Goal: Transaction & Acquisition: Purchase product/service

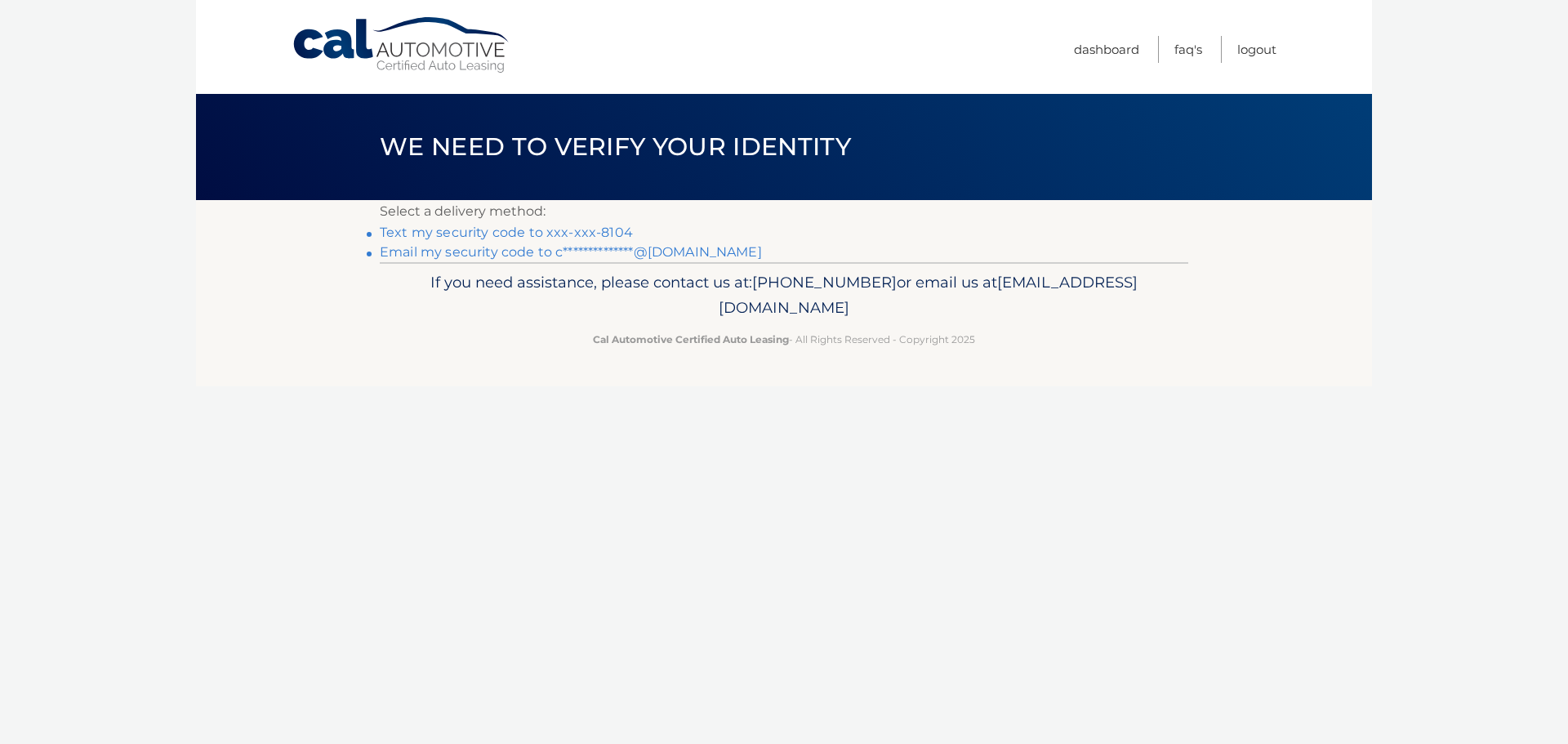
click at [575, 230] on link "Text my security code to xxx-xxx-8104" at bounding box center [506, 232] width 253 height 16
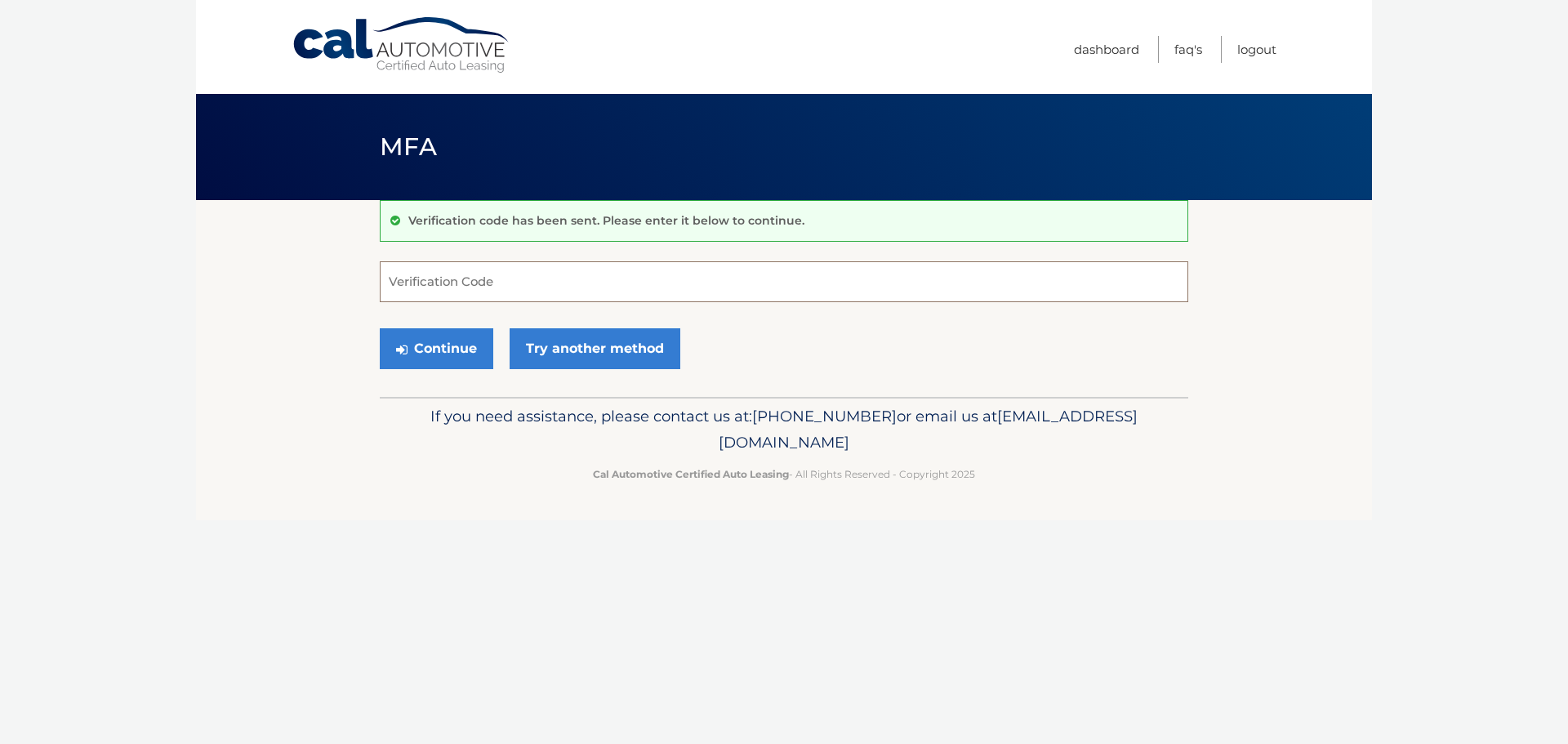
click at [663, 282] on input "Verification Code" at bounding box center [784, 281] width 808 height 40
type input "857838"
click at [446, 344] on button "Continue" at bounding box center [436, 348] width 113 height 40
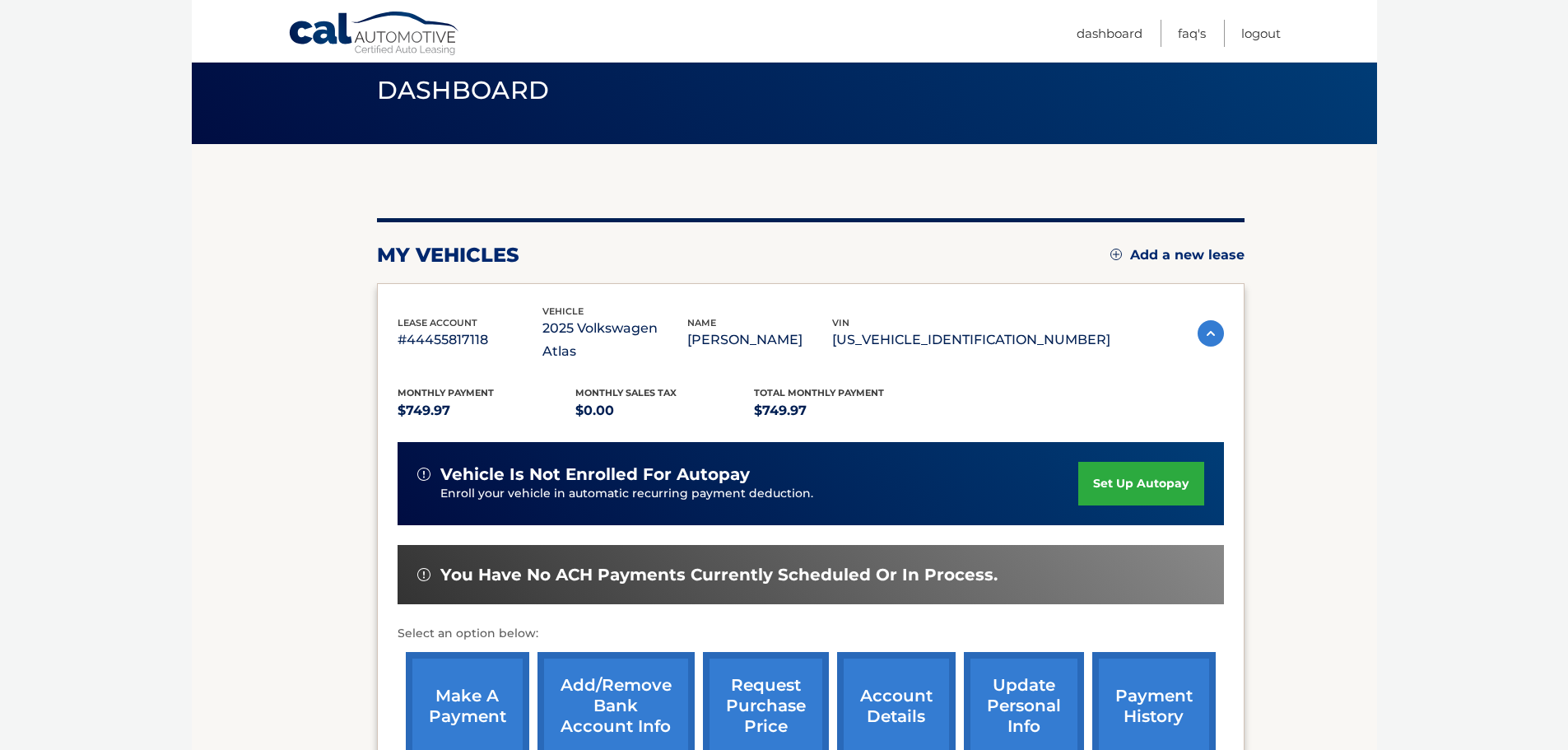
scroll to position [82, 0]
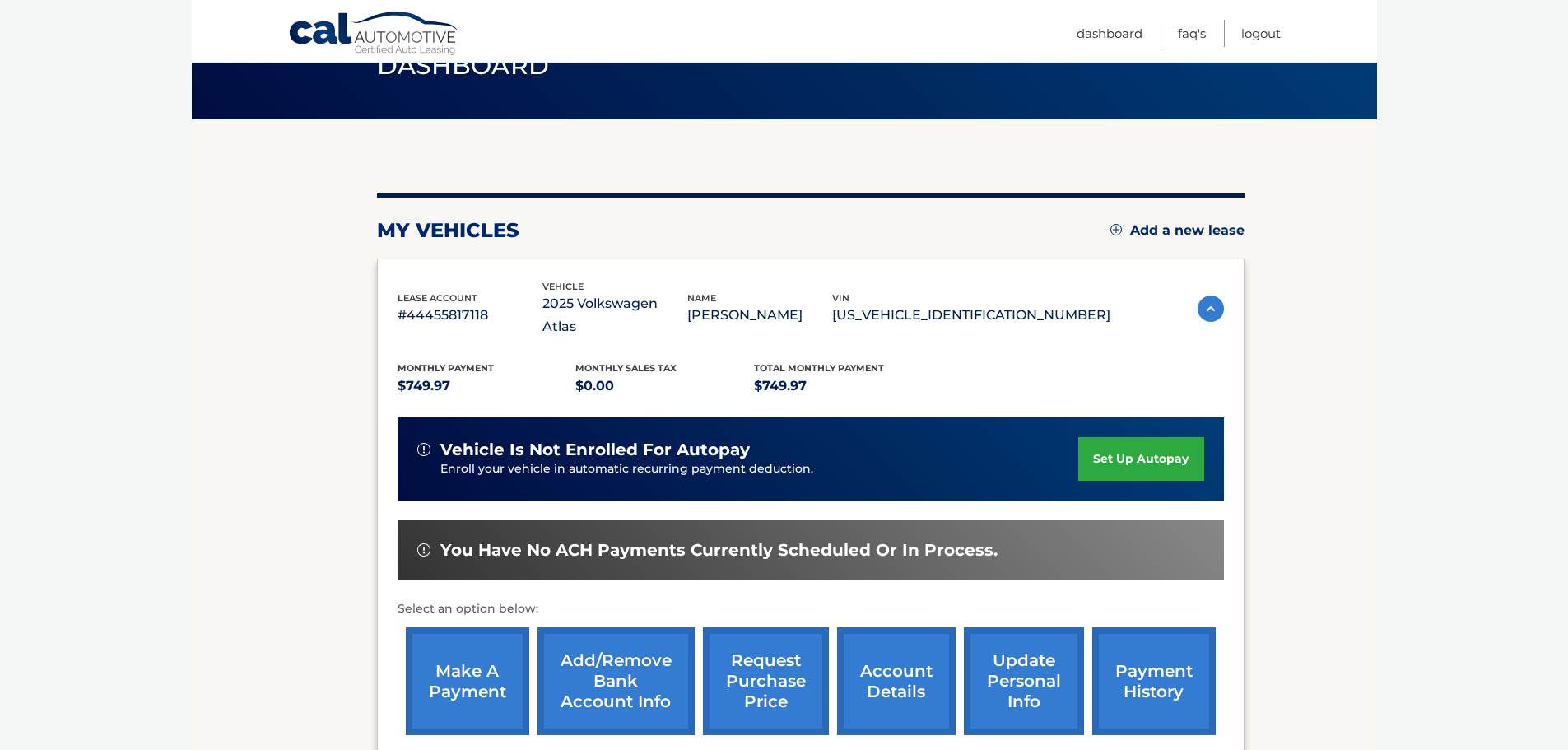
click at [462, 655] on link "make a payment" at bounding box center [467, 681] width 123 height 108
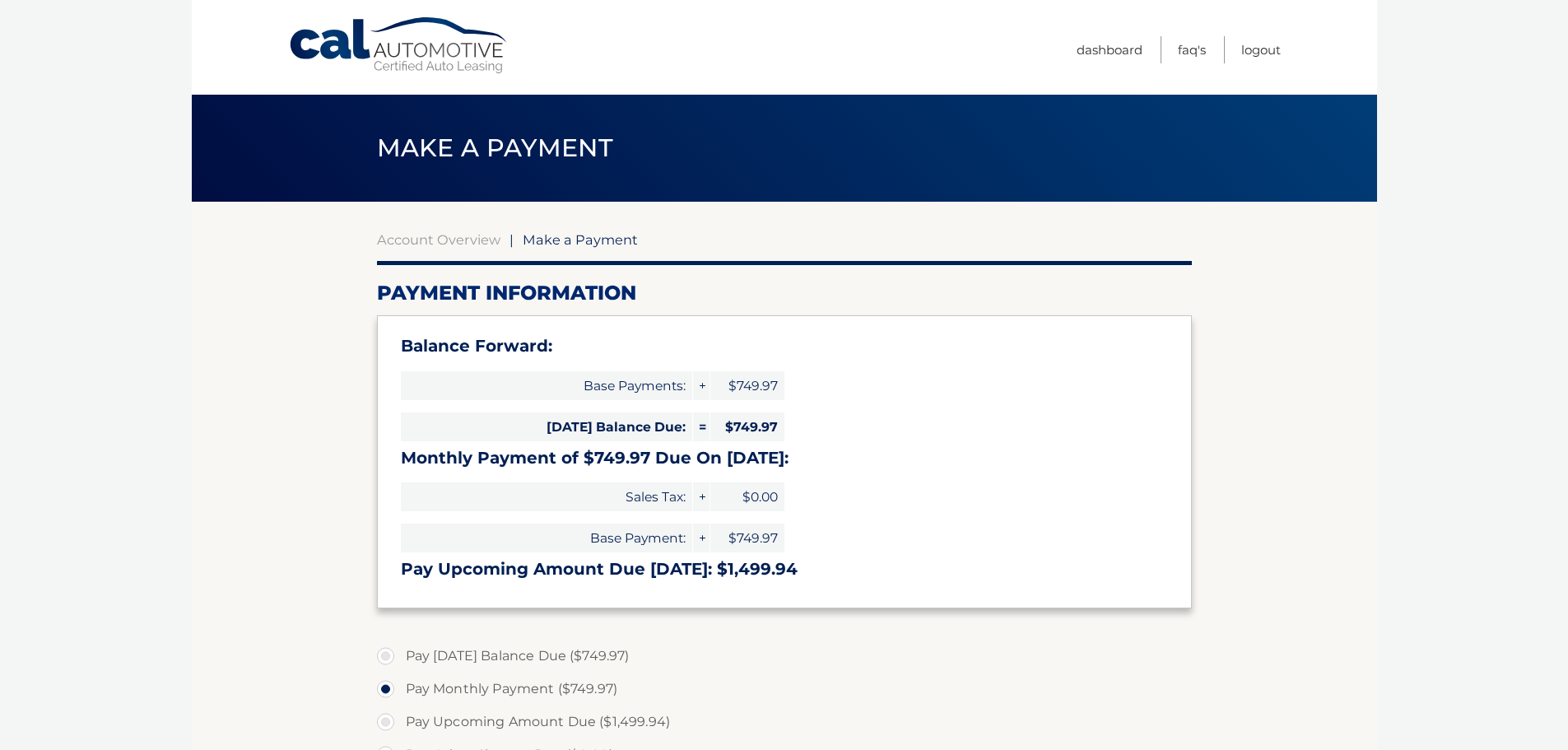
select select "ZjhiZTg3N2ItN2ZlMy00ODBhLWI0NGUtY2ZjNDgwZjQ4OWZj"
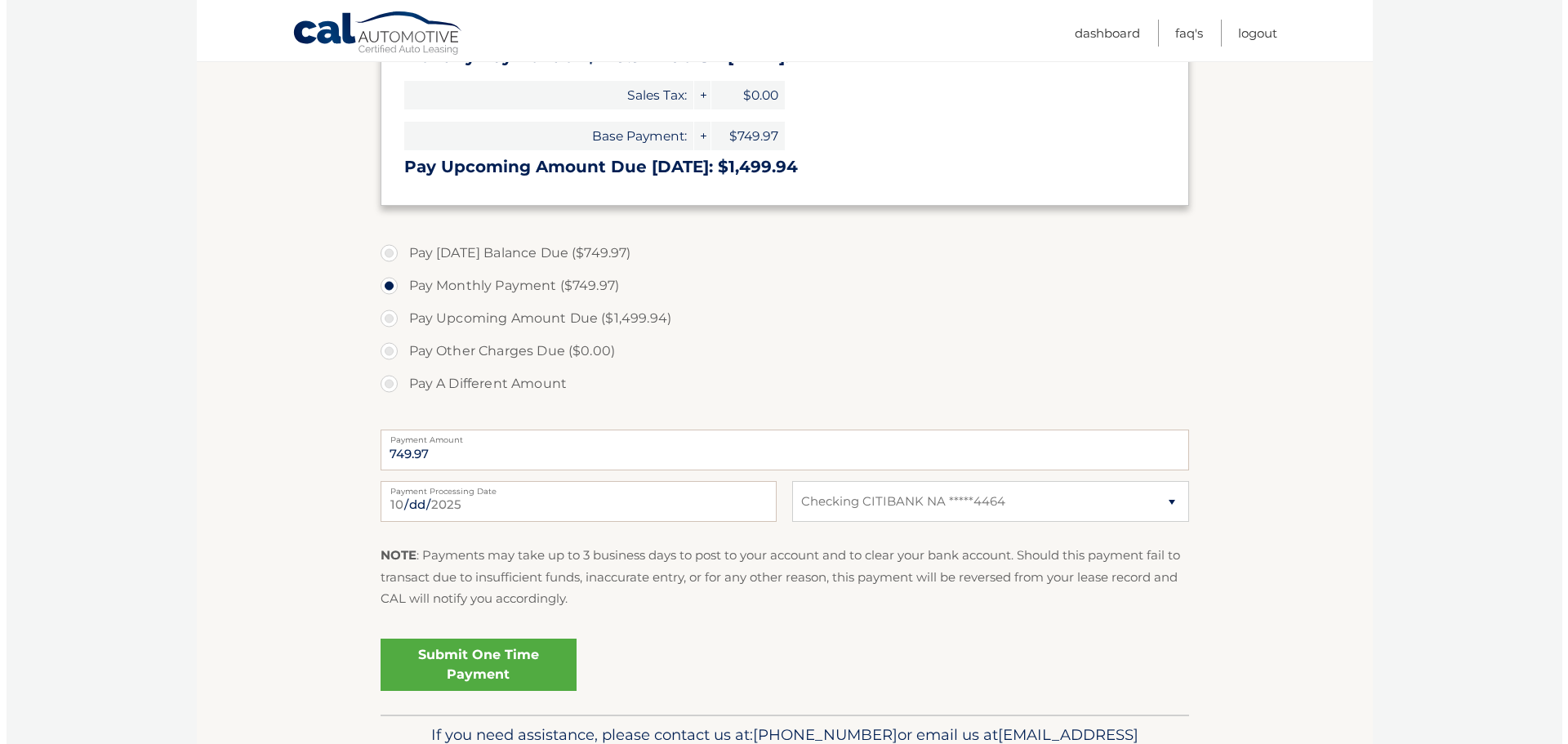
scroll to position [408, 0]
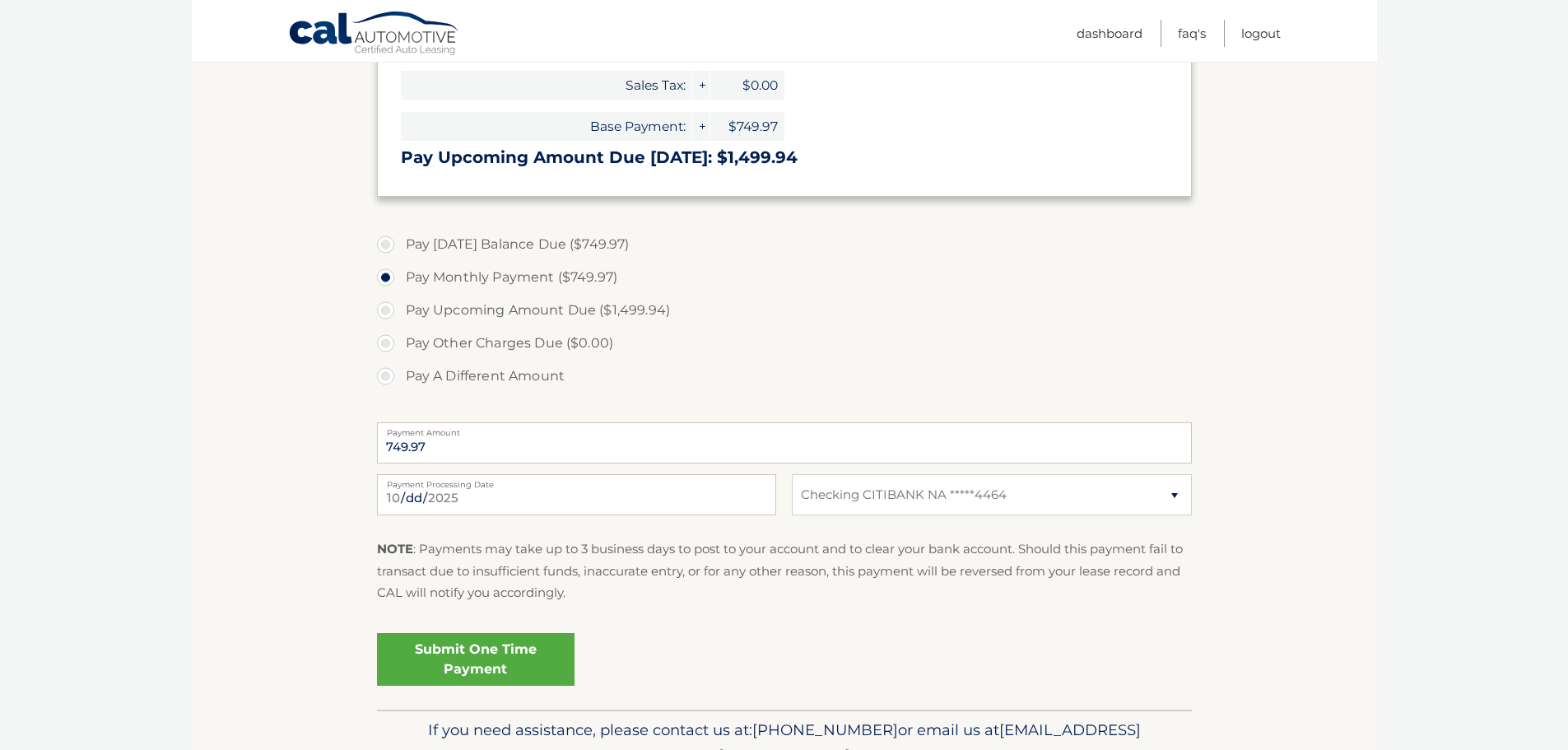
click at [484, 663] on link "Submit One Time Payment" at bounding box center [475, 658] width 197 height 52
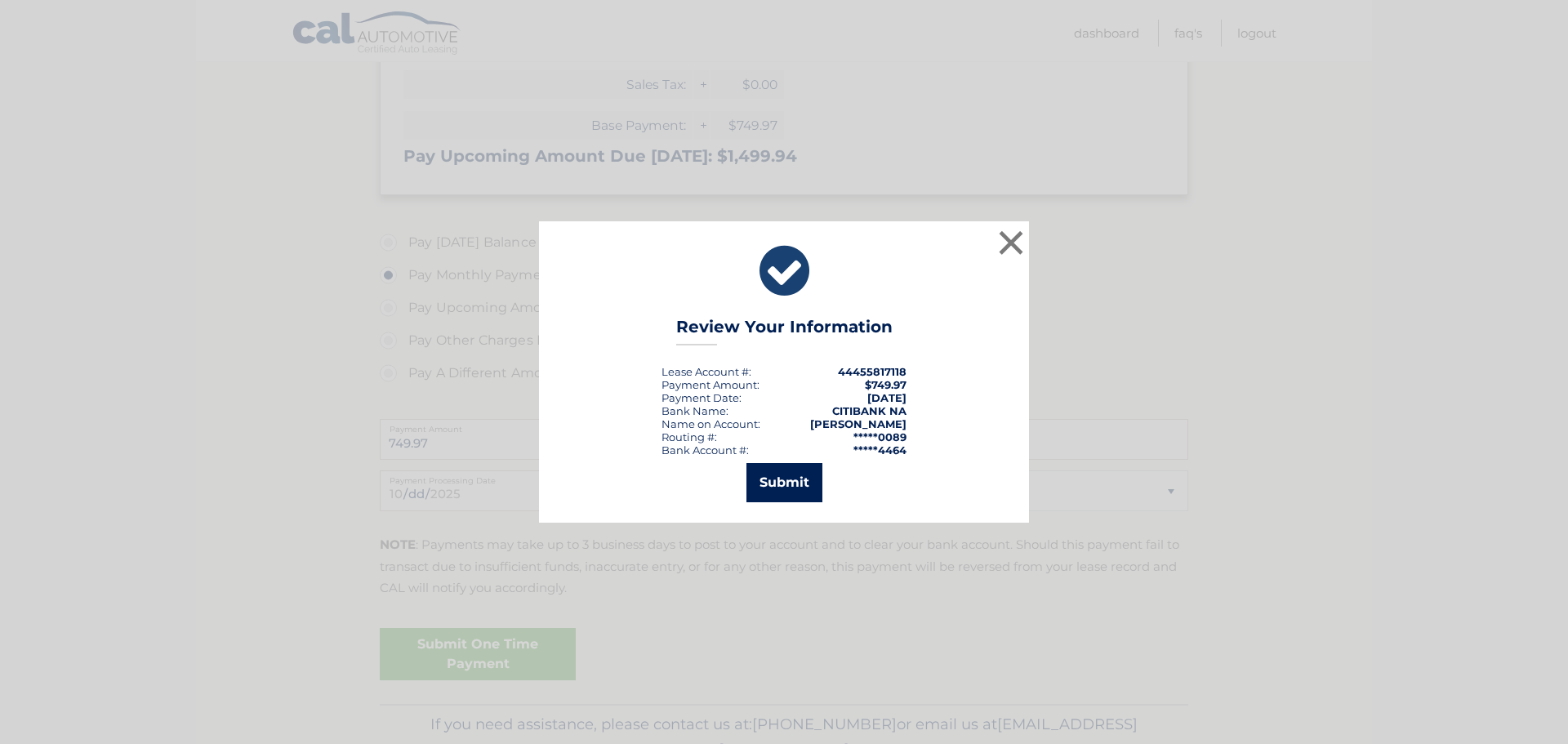
click at [791, 484] on button "Submit" at bounding box center [784, 482] width 76 height 39
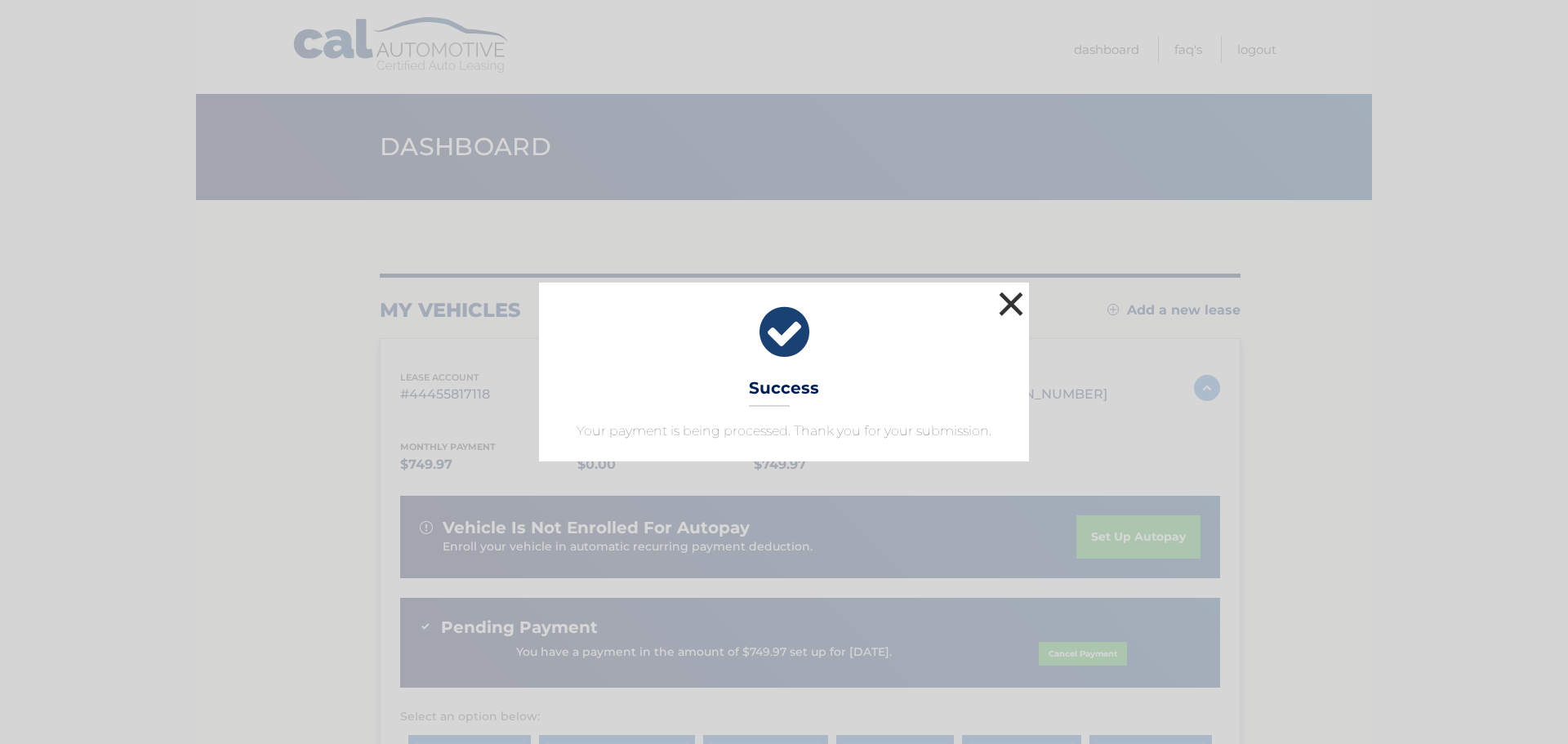
click at [1008, 310] on button "×" at bounding box center [1011, 304] width 33 height 33
